Goal: Complete application form: Complete application form

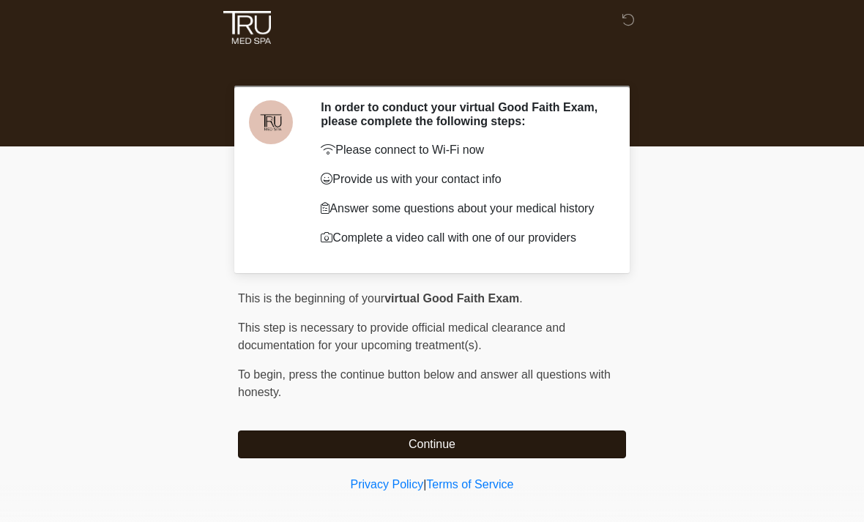
click at [567, 443] on button "Continue" at bounding box center [432, 445] width 388 height 28
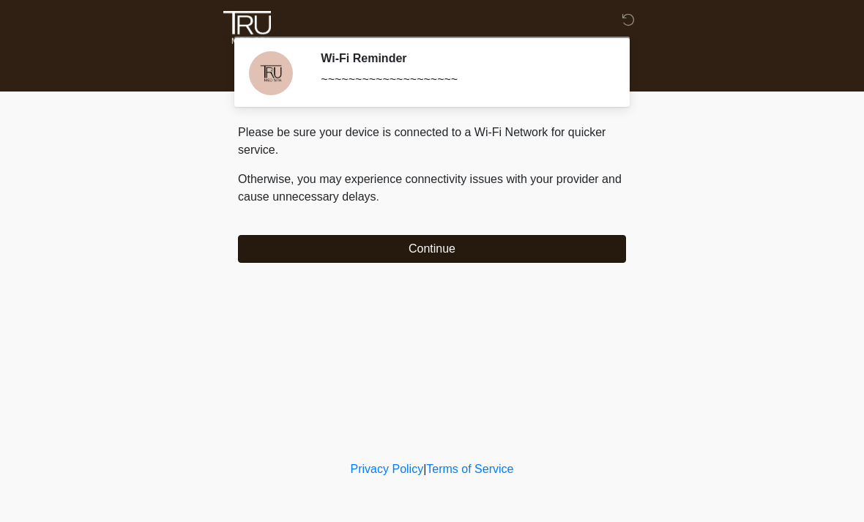
click at [519, 245] on button "Continue" at bounding box center [432, 249] width 388 height 28
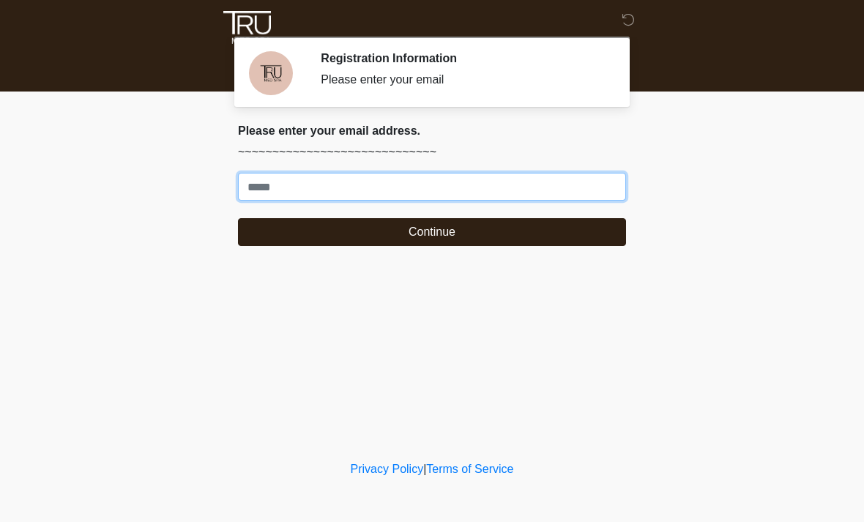
click at [559, 182] on input "Where should we email your treatment plan?" at bounding box center [432, 187] width 388 height 28
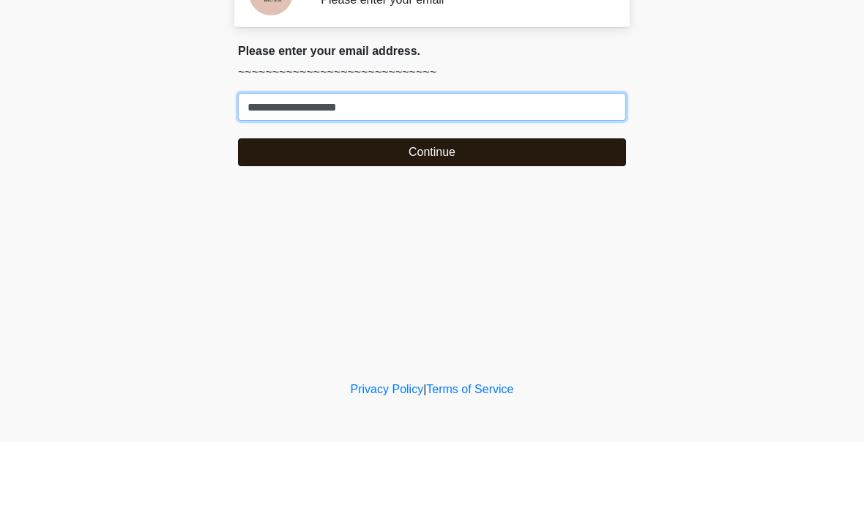
type input "**********"
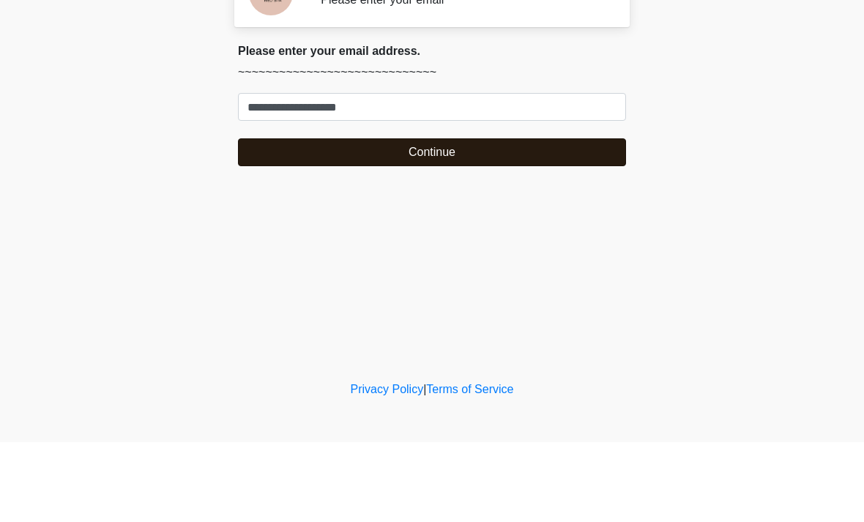
click at [463, 218] on button "Continue" at bounding box center [432, 232] width 388 height 28
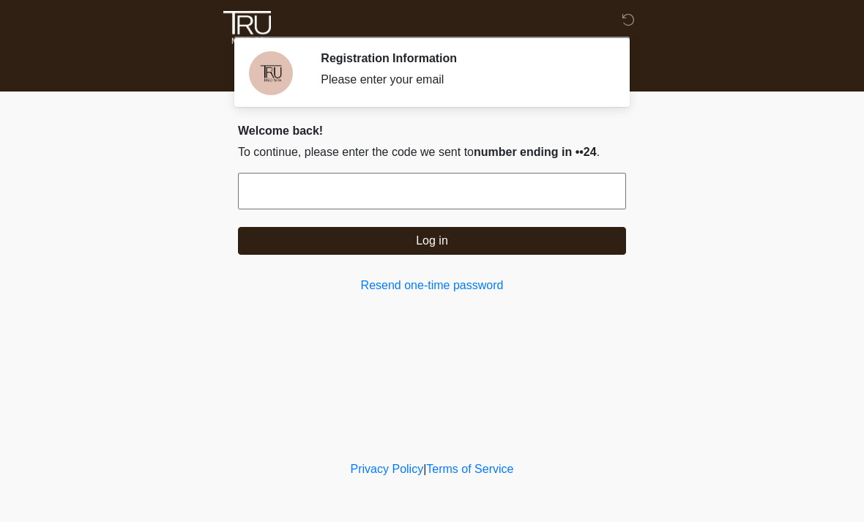
click at [491, 208] on input "text" at bounding box center [432, 191] width 388 height 37
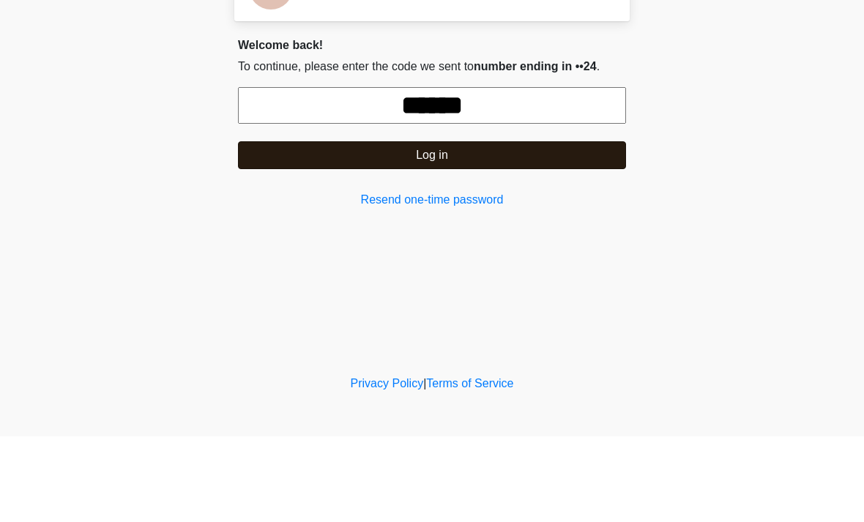
type input "******"
click at [480, 227] on button "Log in" at bounding box center [432, 241] width 388 height 28
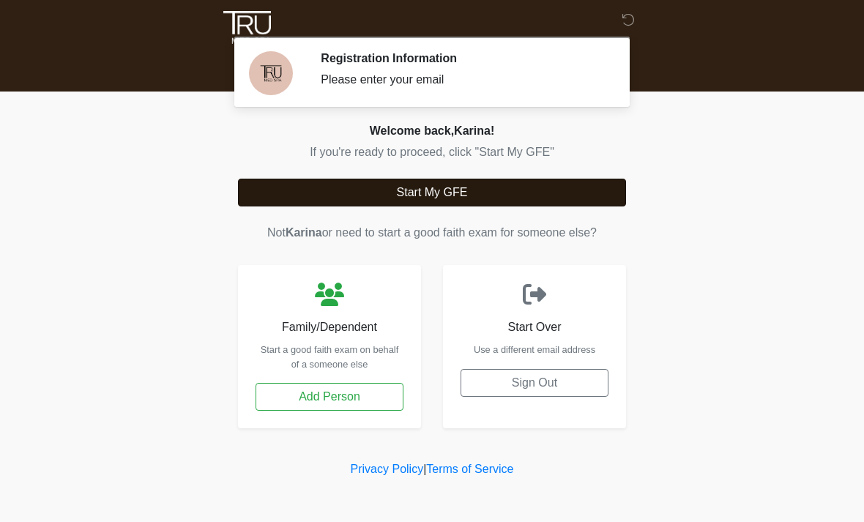
click at [528, 183] on button "Start My GFE" at bounding box center [432, 193] width 388 height 28
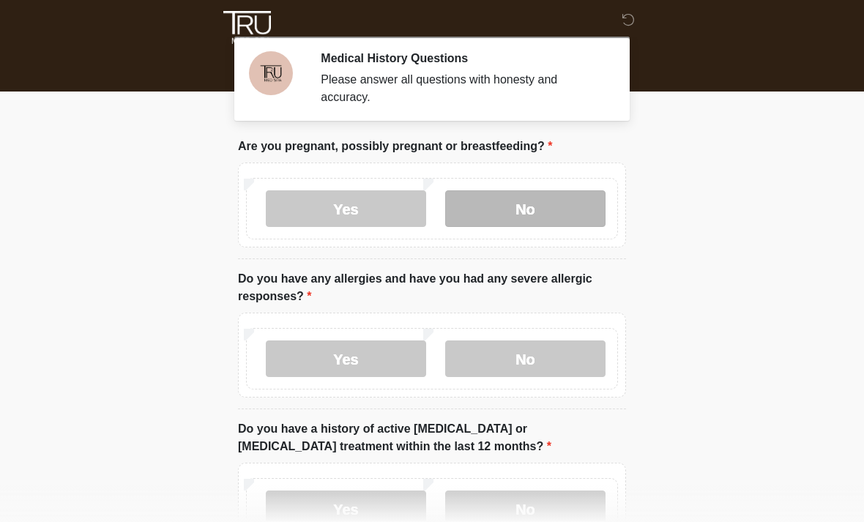
click at [563, 217] on label "No" at bounding box center [525, 208] width 160 height 37
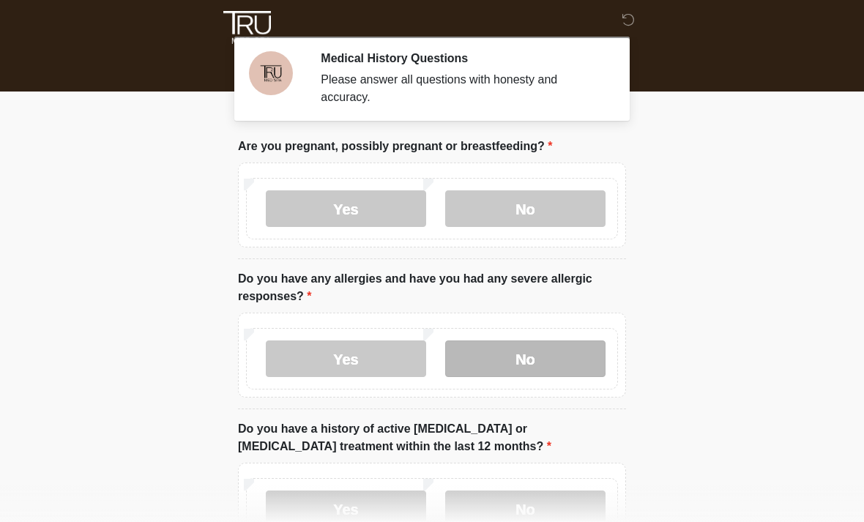
click at [560, 368] on label "No" at bounding box center [525, 359] width 160 height 37
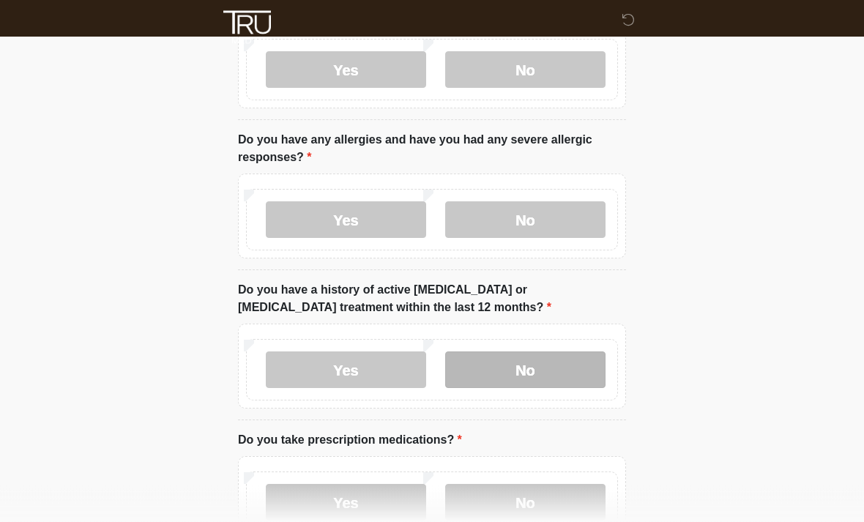
click at [542, 352] on label "No" at bounding box center [525, 370] width 160 height 37
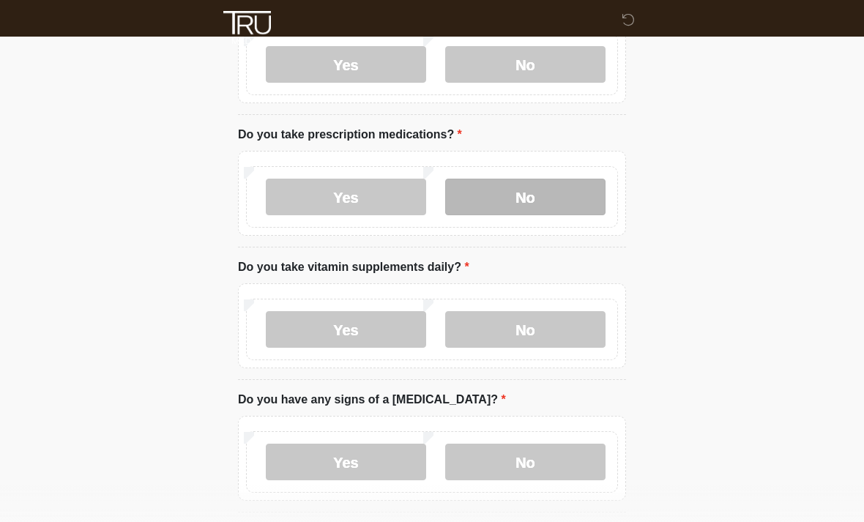
click at [542, 202] on label "No" at bounding box center [525, 197] width 160 height 37
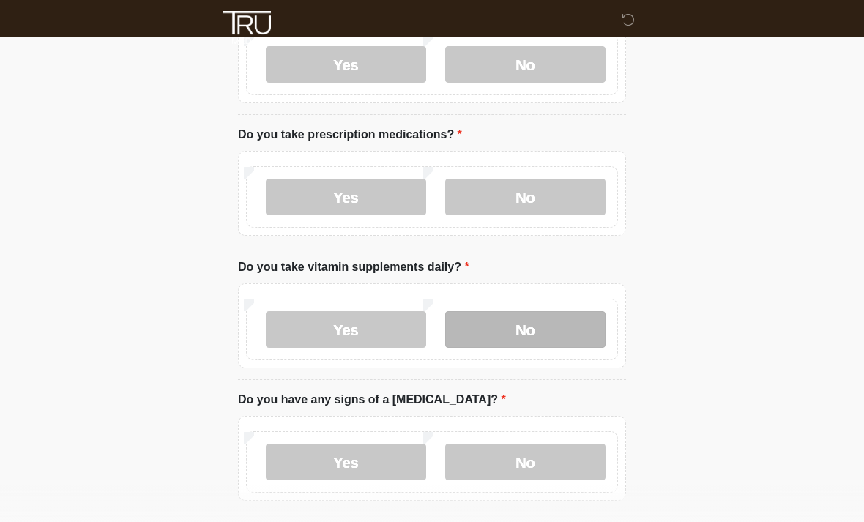
click at [528, 329] on label "No" at bounding box center [525, 329] width 160 height 37
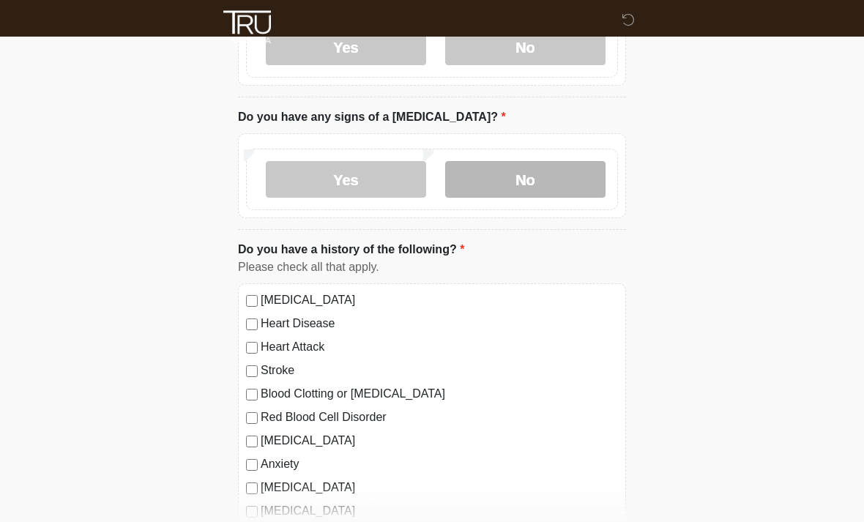
click at [535, 181] on label "No" at bounding box center [525, 180] width 160 height 37
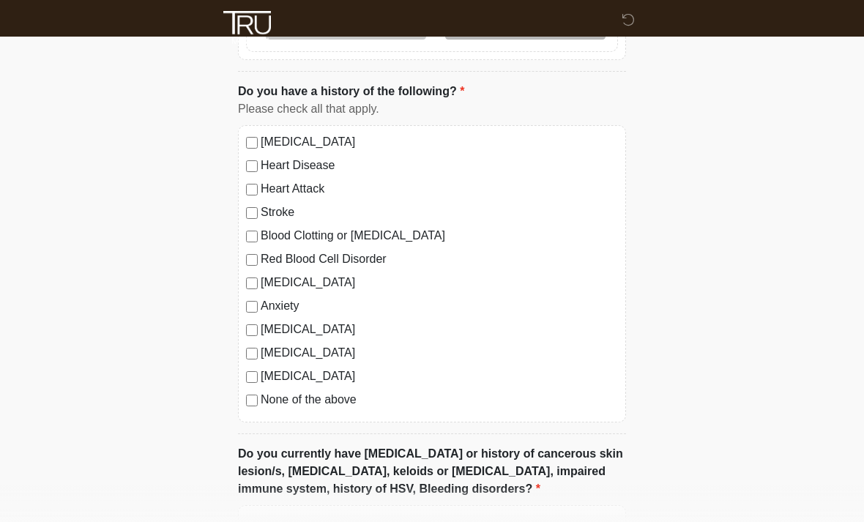
scroll to position [912, 0]
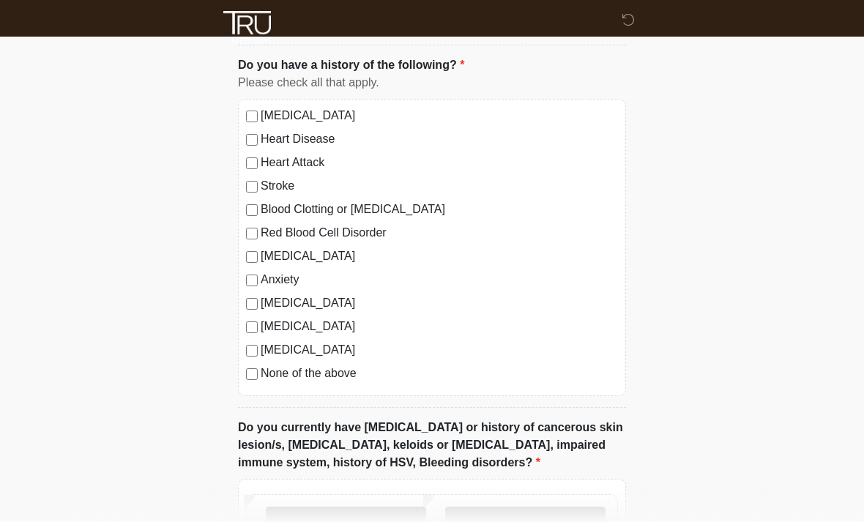
click at [338, 370] on label "None of the above" at bounding box center [439, 374] width 357 height 18
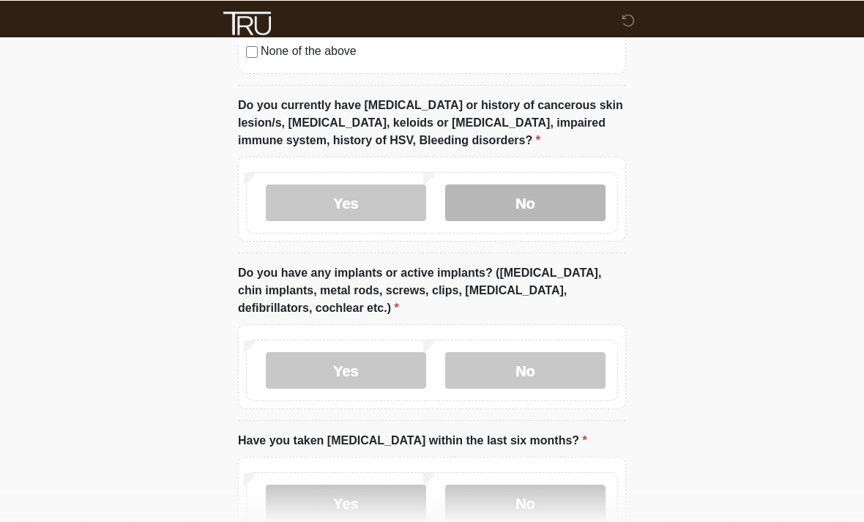
click at [564, 197] on label "No" at bounding box center [525, 202] width 160 height 37
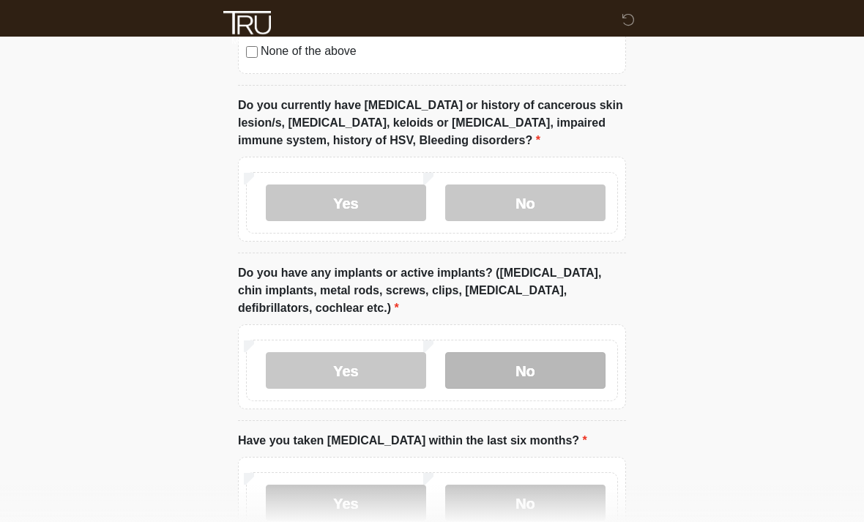
click at [558, 365] on label "No" at bounding box center [525, 370] width 160 height 37
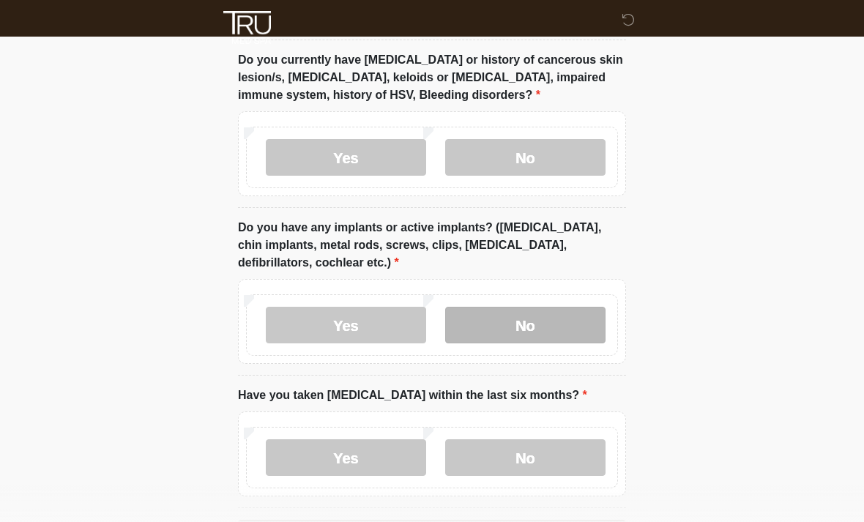
scroll to position [1334, 0]
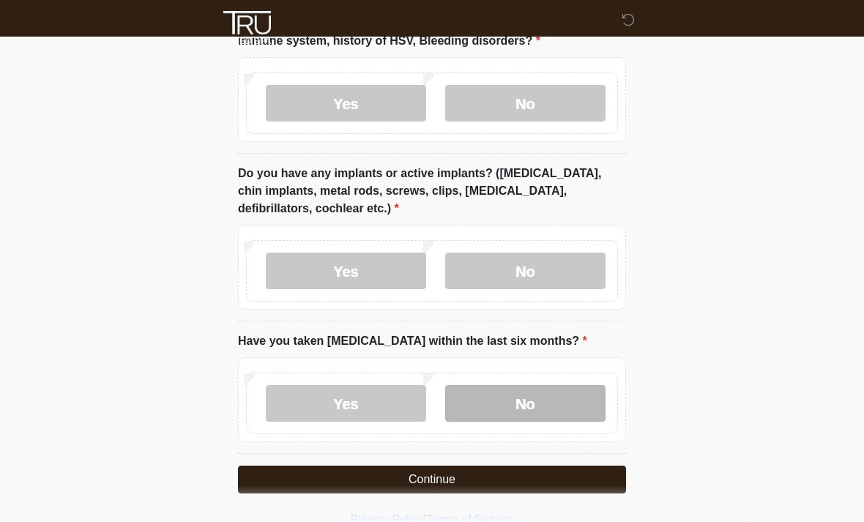
click at [567, 415] on label "No" at bounding box center [525, 403] width 160 height 37
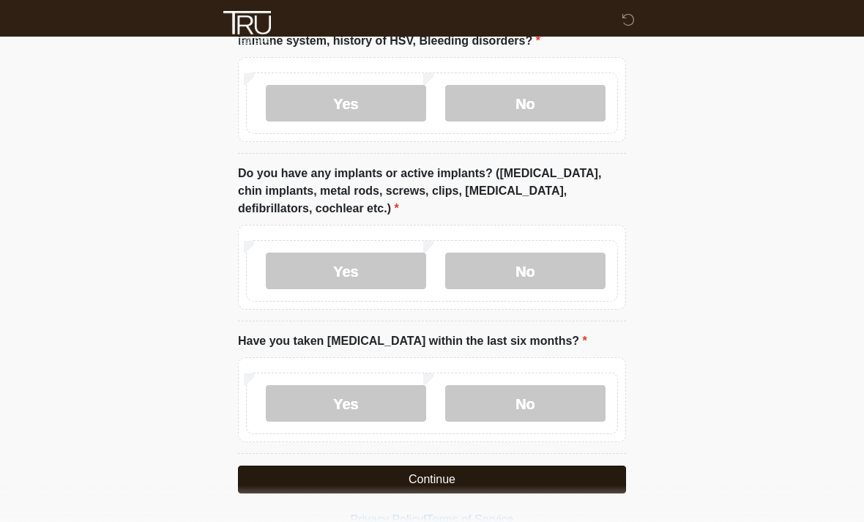
click at [565, 487] on button "Continue" at bounding box center [432, 480] width 388 height 28
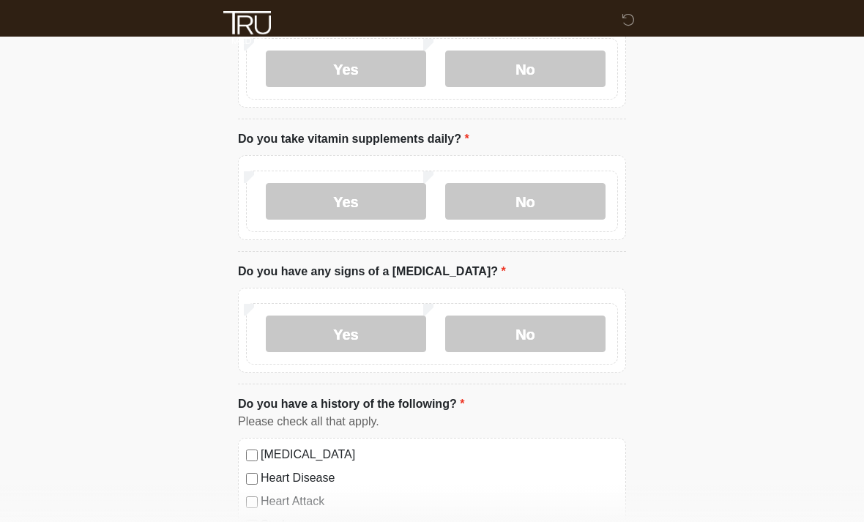
scroll to position [0, 0]
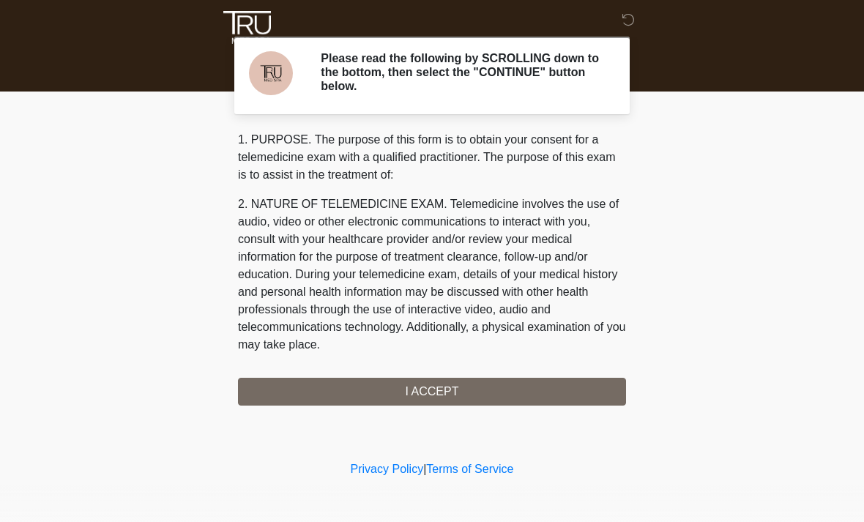
click at [462, 388] on div "1. PURPOSE. The purpose of this form is to obtain your consent for a telemedici…" at bounding box center [432, 268] width 388 height 275
click at [445, 401] on div "1. PURPOSE. The purpose of this form is to obtain your consent for a telemedici…" at bounding box center [432, 268] width 388 height 275
click at [442, 388] on div "1. PURPOSE. The purpose of this form is to obtain your consent for a telemedici…" at bounding box center [432, 268] width 388 height 275
click at [455, 395] on div "1. PURPOSE. The purpose of this form is to obtain your consent for a telemedici…" at bounding box center [432, 268] width 388 height 275
click at [455, 396] on div "1. PURPOSE. The purpose of this form is to obtain your consent for a telemedici…" at bounding box center [432, 268] width 388 height 275
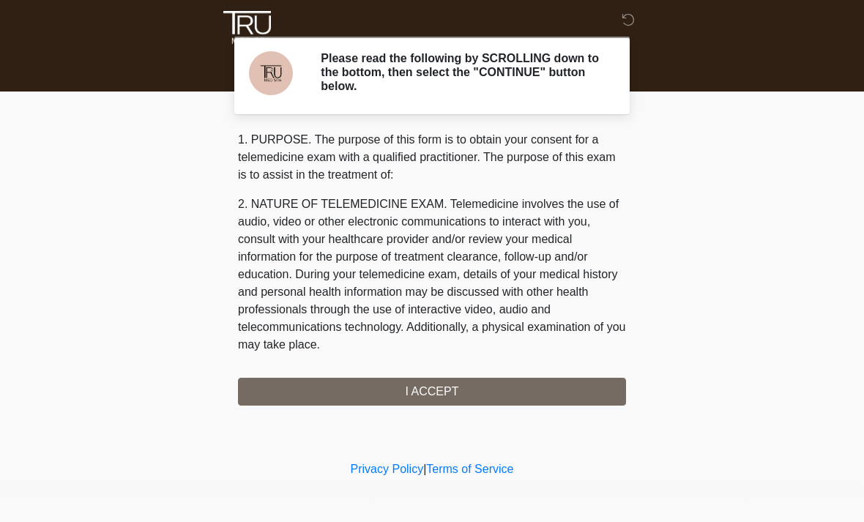
click at [428, 391] on div "1. PURPOSE. The purpose of this form is to obtain your consent for a telemedici…" at bounding box center [432, 268] width 388 height 275
click at [431, 375] on div "1. PURPOSE. The purpose of this form is to obtain your consent for a telemedici…" at bounding box center [432, 268] width 388 height 275
click at [424, 404] on div "1. PURPOSE. The purpose of this form is to obtain your consent for a telemedici…" at bounding box center [432, 268] width 388 height 275
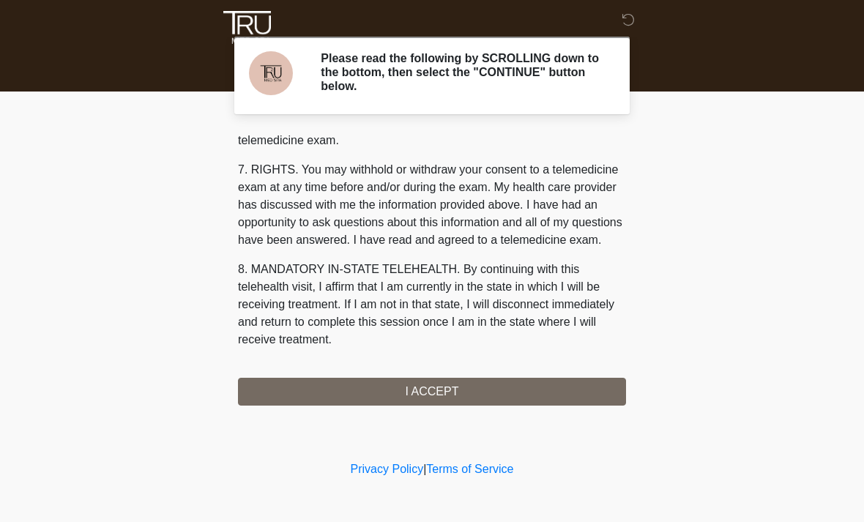
scroll to position [620, 0]
click at [453, 382] on button "I ACCEPT" at bounding box center [432, 392] width 388 height 28
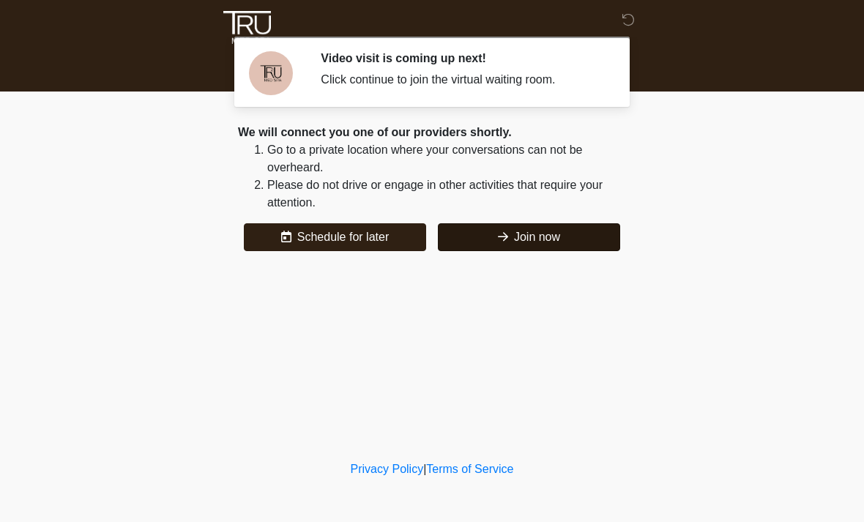
click at [575, 250] on button "Join now" at bounding box center [529, 237] width 182 height 28
